Goal: Obtain resource: Obtain resource

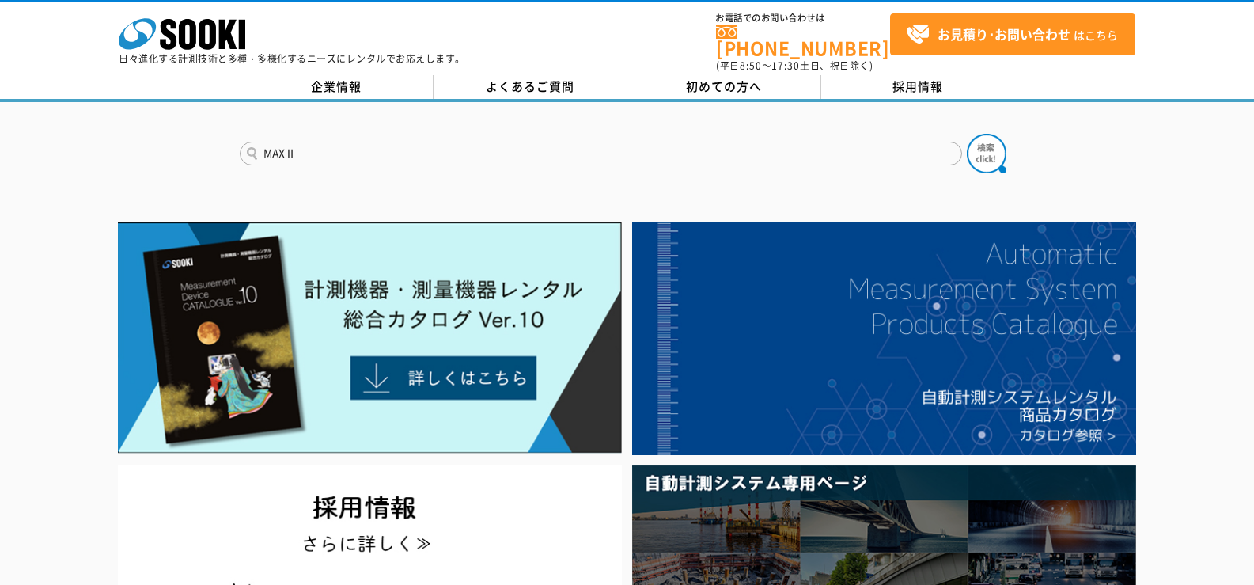
type input "MAXⅡ"
click at [967, 134] on button at bounding box center [987, 154] width 40 height 40
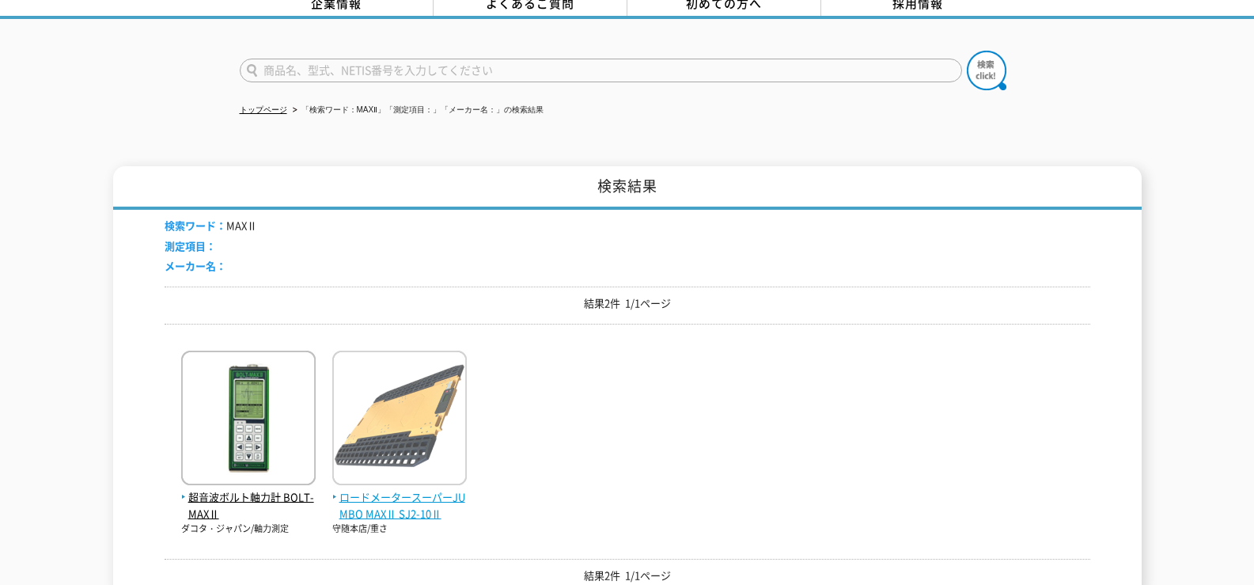
scroll to position [158, 0]
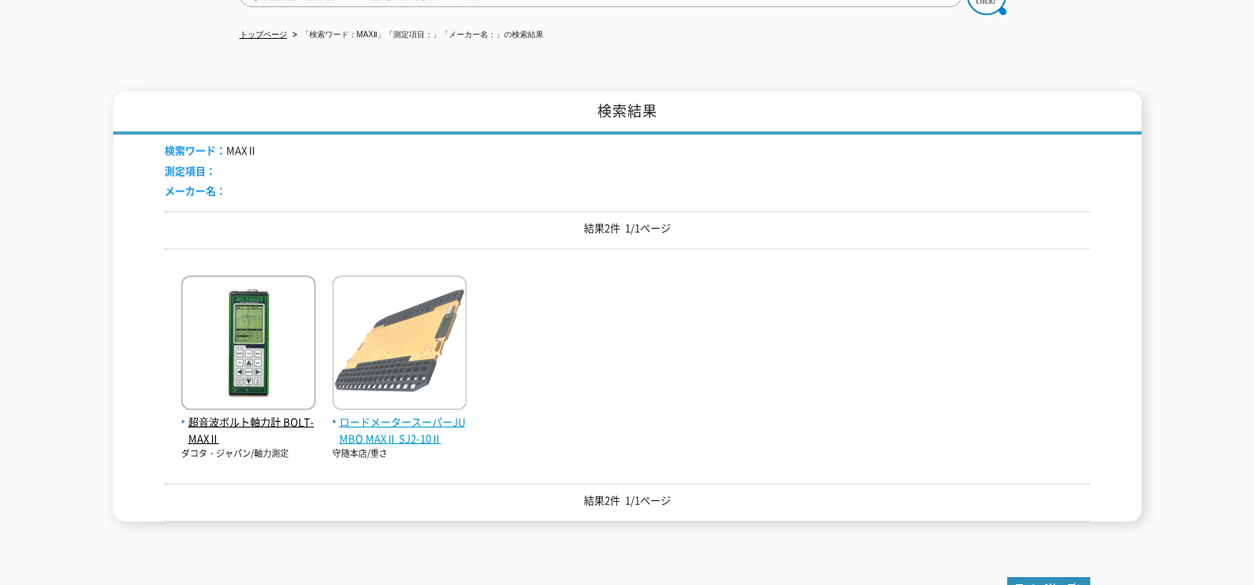
click at [384, 350] on img at bounding box center [399, 344] width 135 height 138
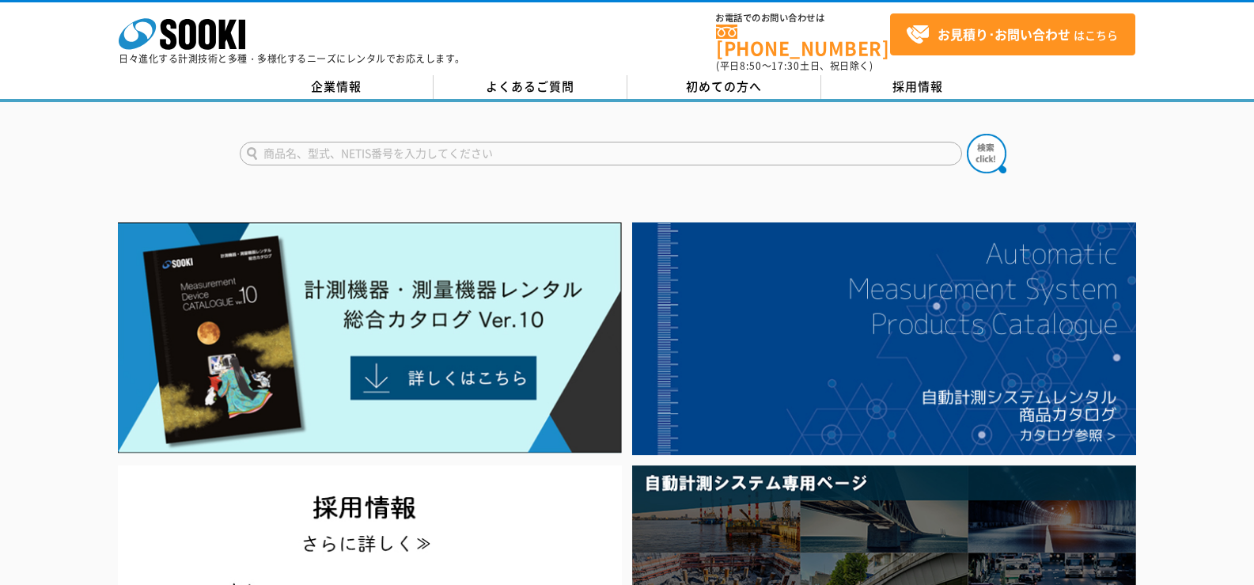
click at [440, 142] on input "text" at bounding box center [601, 154] width 722 height 24
type input "MAX"
click at [967, 134] on button at bounding box center [987, 154] width 40 height 40
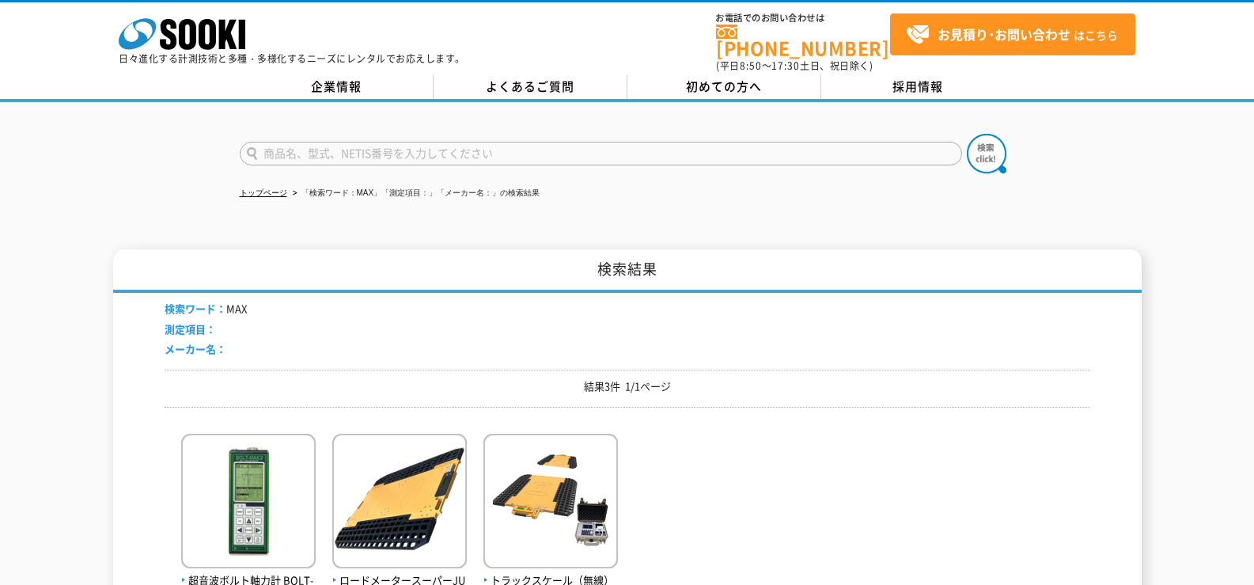
scroll to position [237, 0]
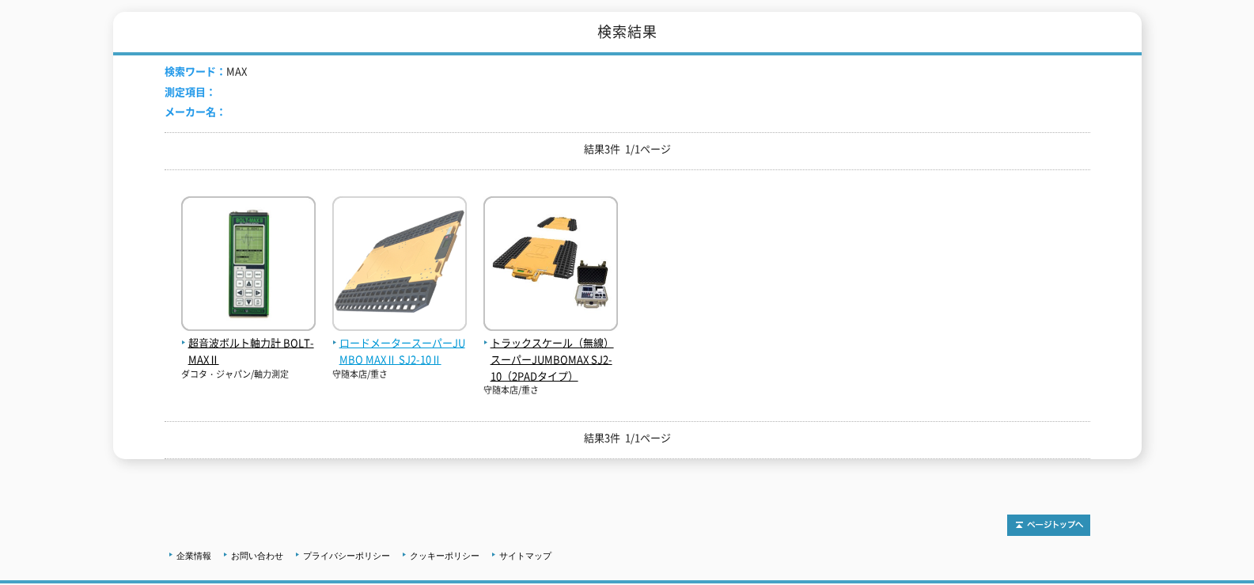
click at [433, 343] on span "ロードメータースーパーJUMBO MAXⅡ SJ2-10Ⅱ" at bounding box center [399, 351] width 135 height 33
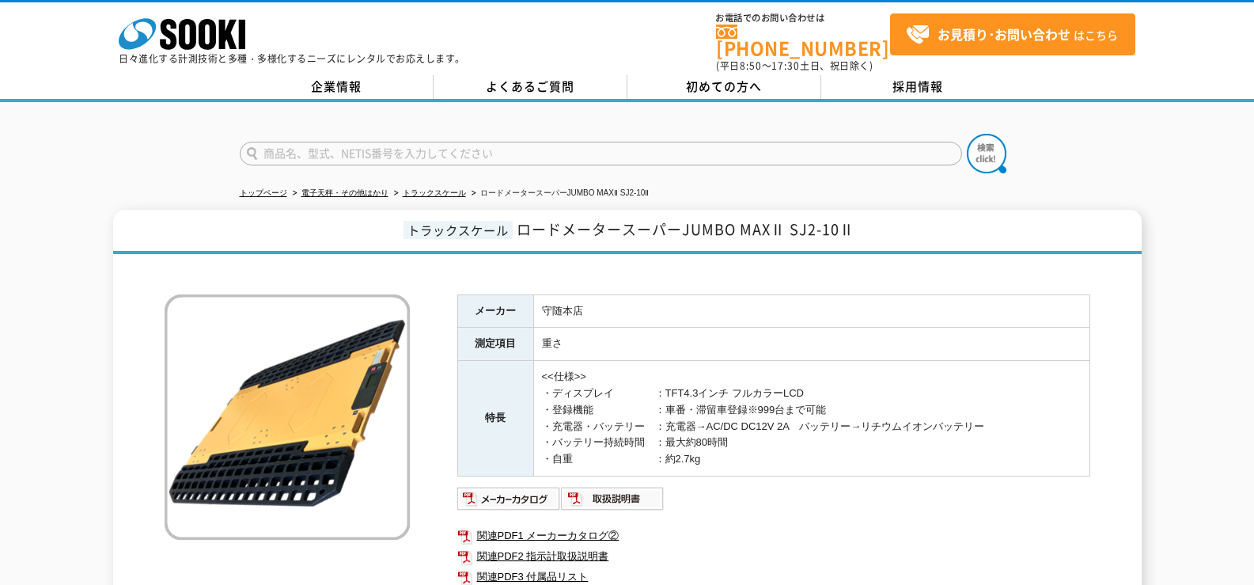
click at [1166, 189] on div "トップページ 電子天秤・その他はかり トラックスケール ロードメータースーパーJUMBO MAXⅡ SJ2-10Ⅱ トラックスケール ロードメータースーパーJ…" at bounding box center [627, 376] width 1254 height 548
click at [468, 24] on div "株式会社 ソーキ spMenu 日々進化する計測技術と多種・多様化するニーズにレンタルでお応えします。 お電話でのお問い合わせは [PHONE_NUMBER]…" at bounding box center [627, 37] width 1254 height 71
click at [612, 222] on span "ロードメータースーパーJUMBO MAXⅡ SJ2-10Ⅱ" at bounding box center [686, 228] width 338 height 21
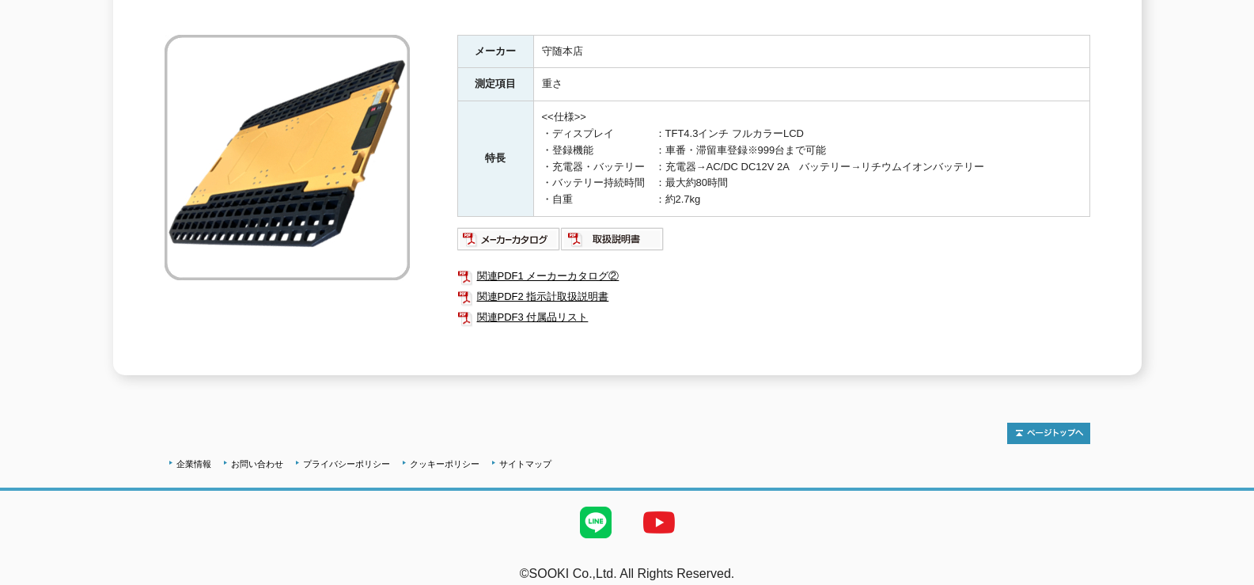
scroll to position [265, 0]
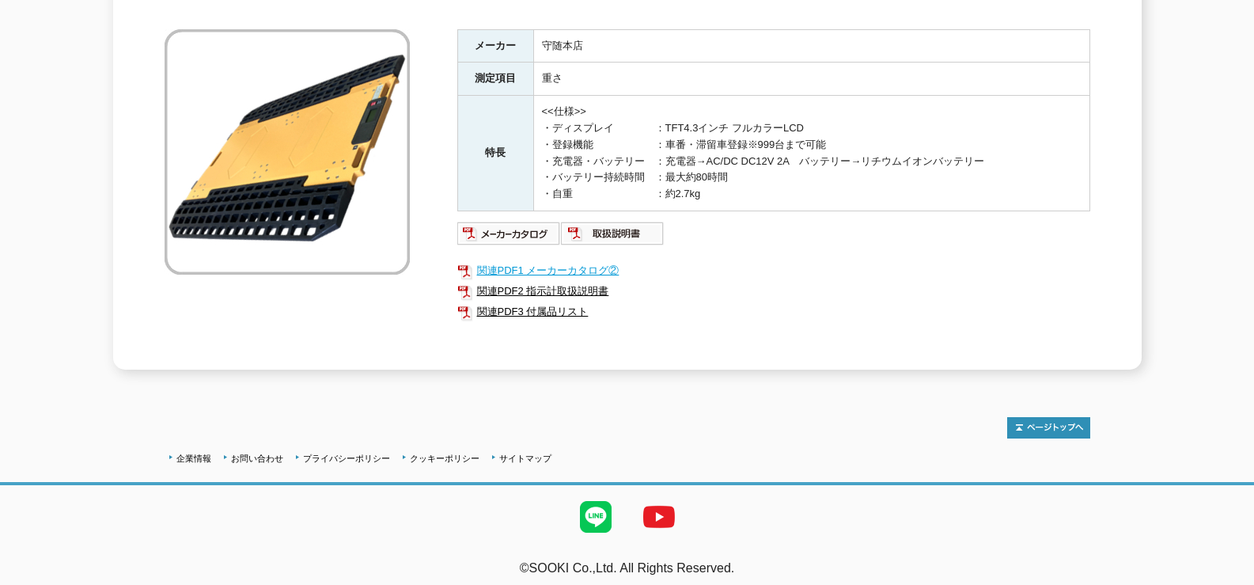
click at [807, 260] on link "関連PDF1 メーカーカタログ②" at bounding box center [773, 270] width 633 height 21
